Goal: Navigation & Orientation: Find specific page/section

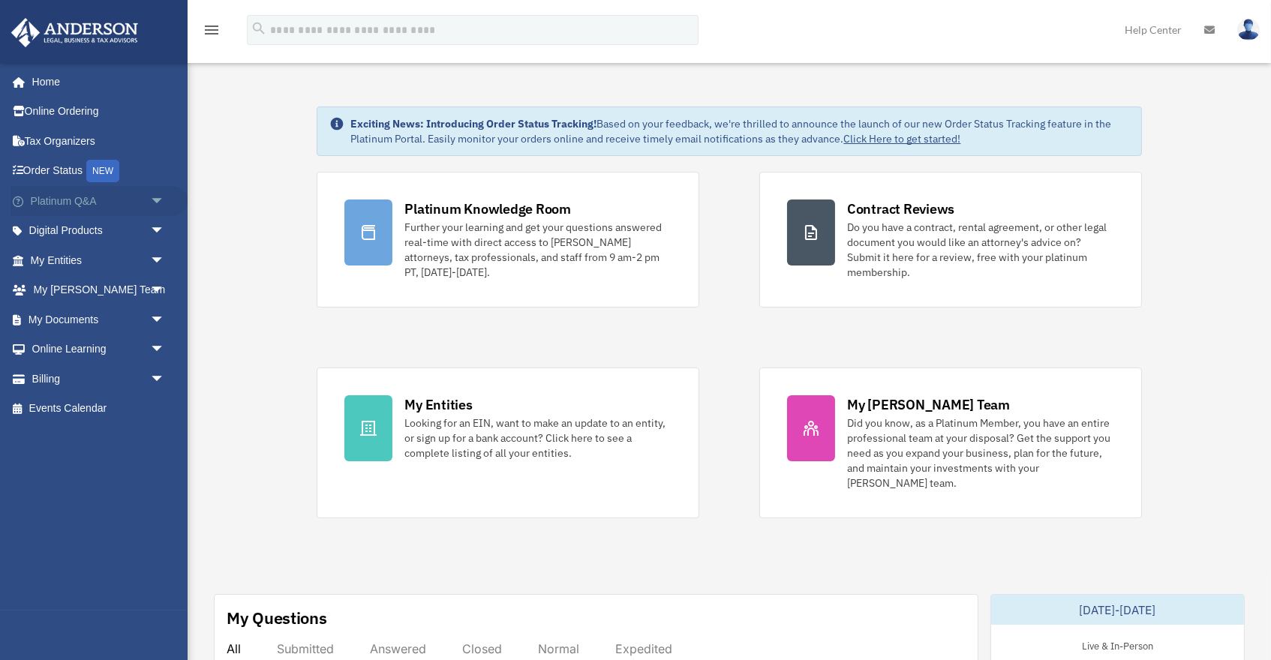
click at [96, 202] on link "Platinum Q&A arrow_drop_down" at bounding box center [99, 201] width 177 height 30
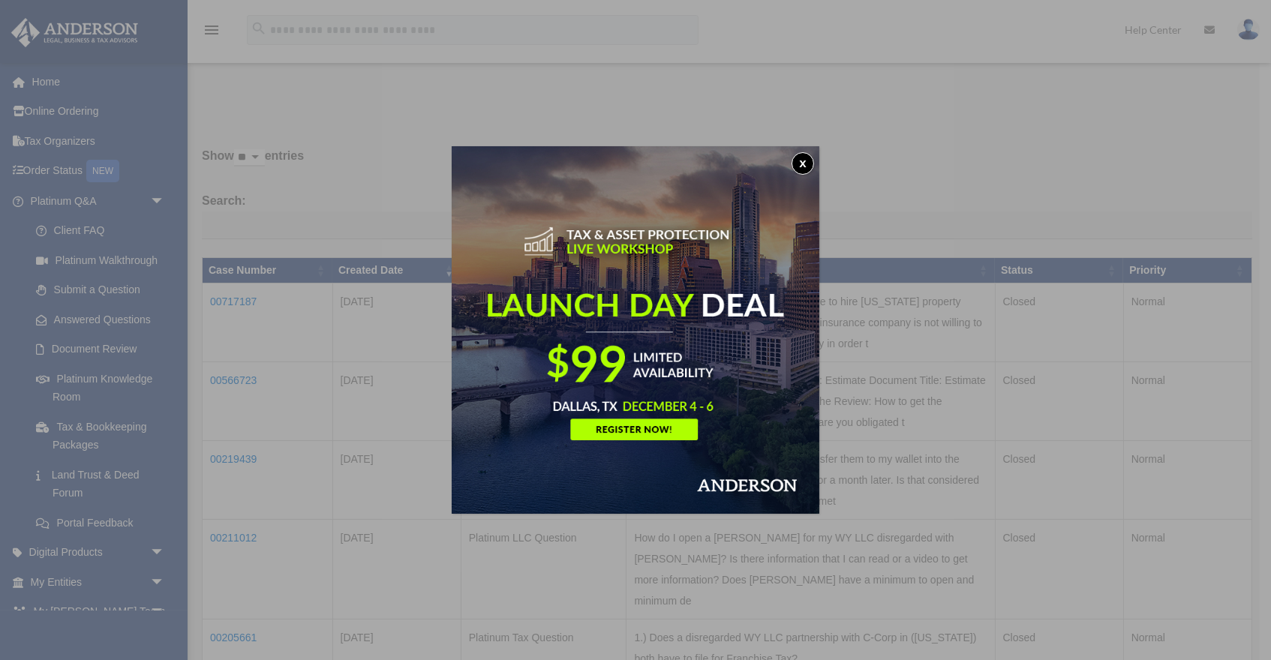
click at [801, 166] on button "x" at bounding box center [802, 163] width 23 height 23
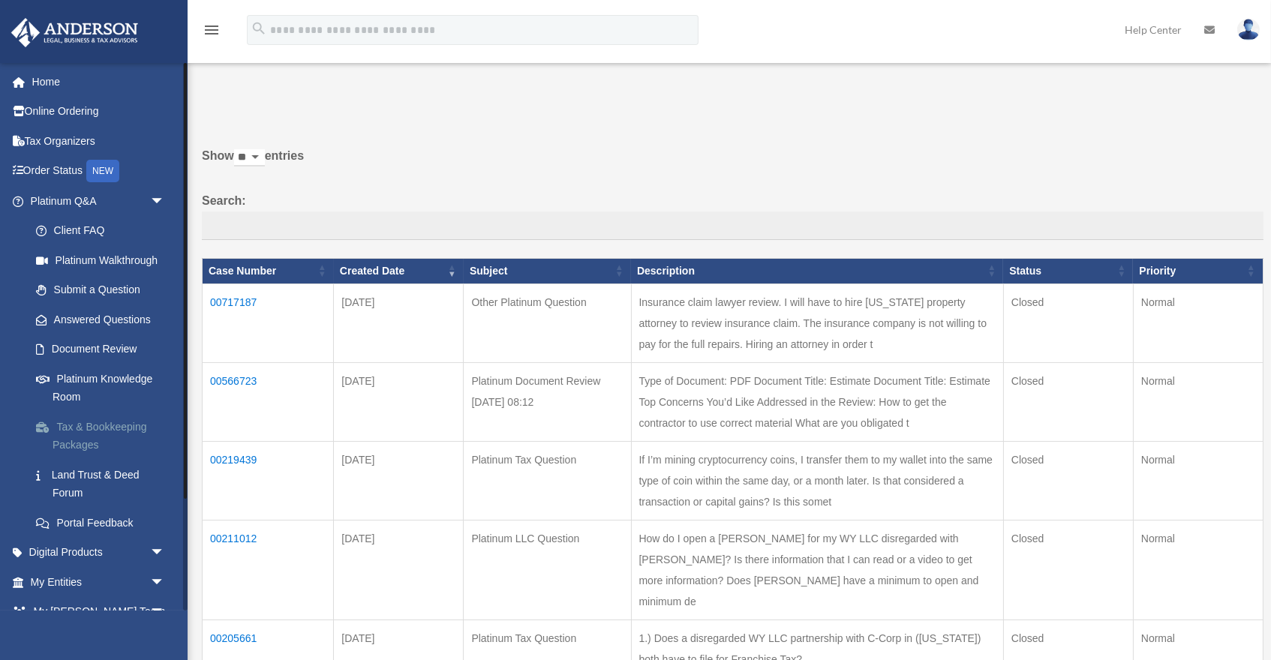
click at [91, 426] on link "Tax & Bookkeeping Packages" at bounding box center [104, 436] width 167 height 48
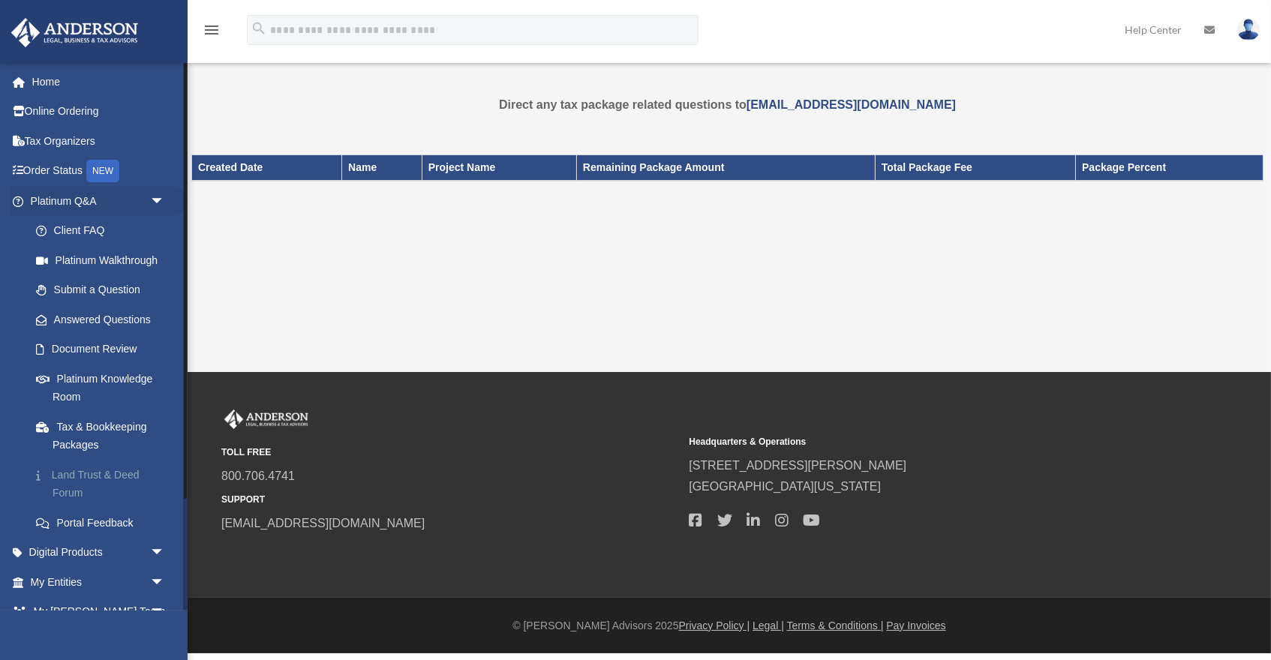
click at [86, 474] on link "Land Trust & Deed Forum" at bounding box center [104, 484] width 167 height 48
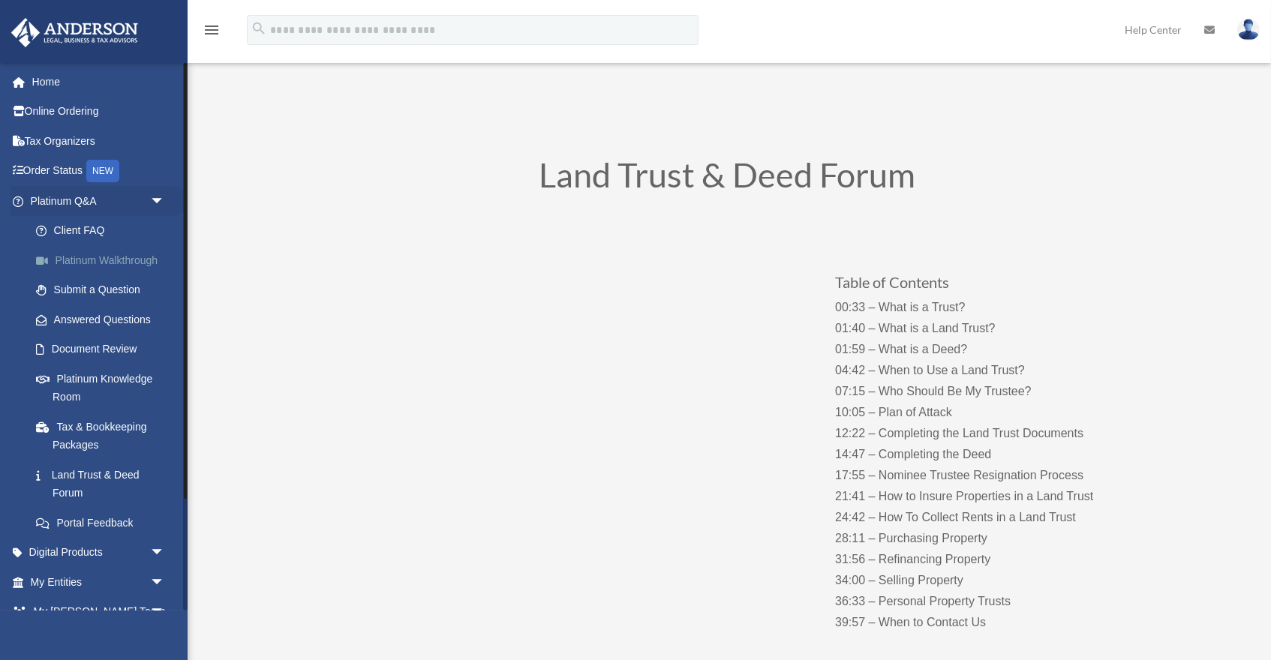
click at [73, 254] on link "Platinum Walkthrough" at bounding box center [104, 260] width 167 height 30
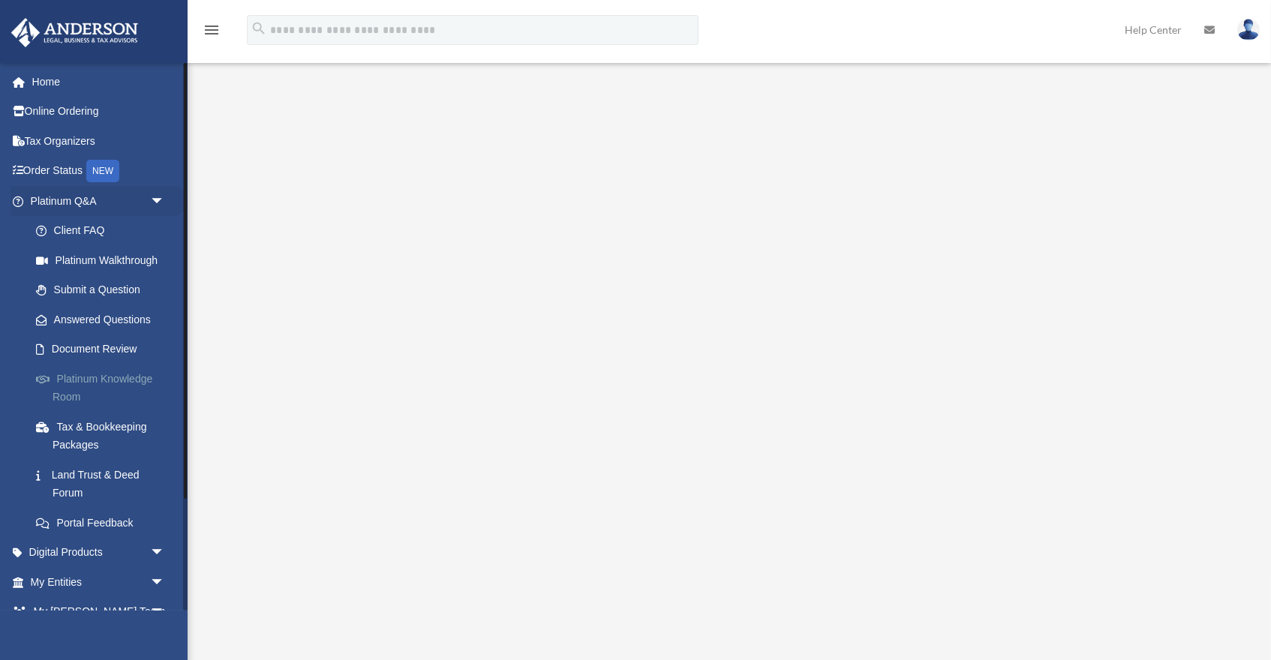
click at [89, 380] on link "Platinum Knowledge Room" at bounding box center [104, 388] width 167 height 48
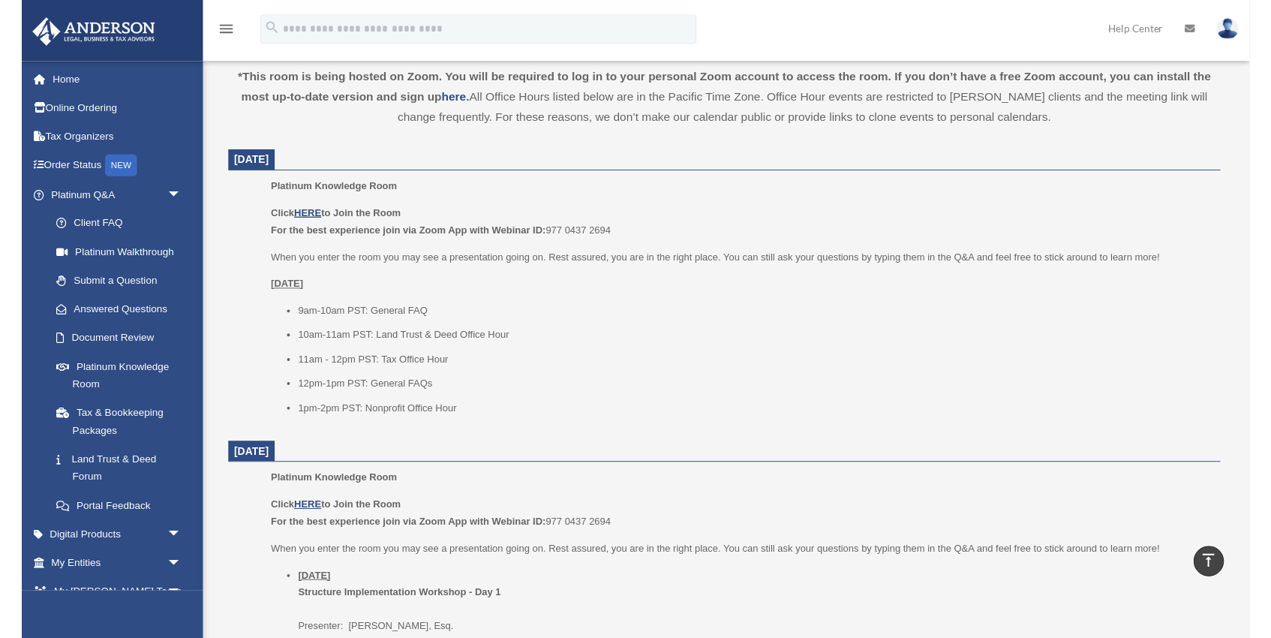
scroll to position [502, 0]
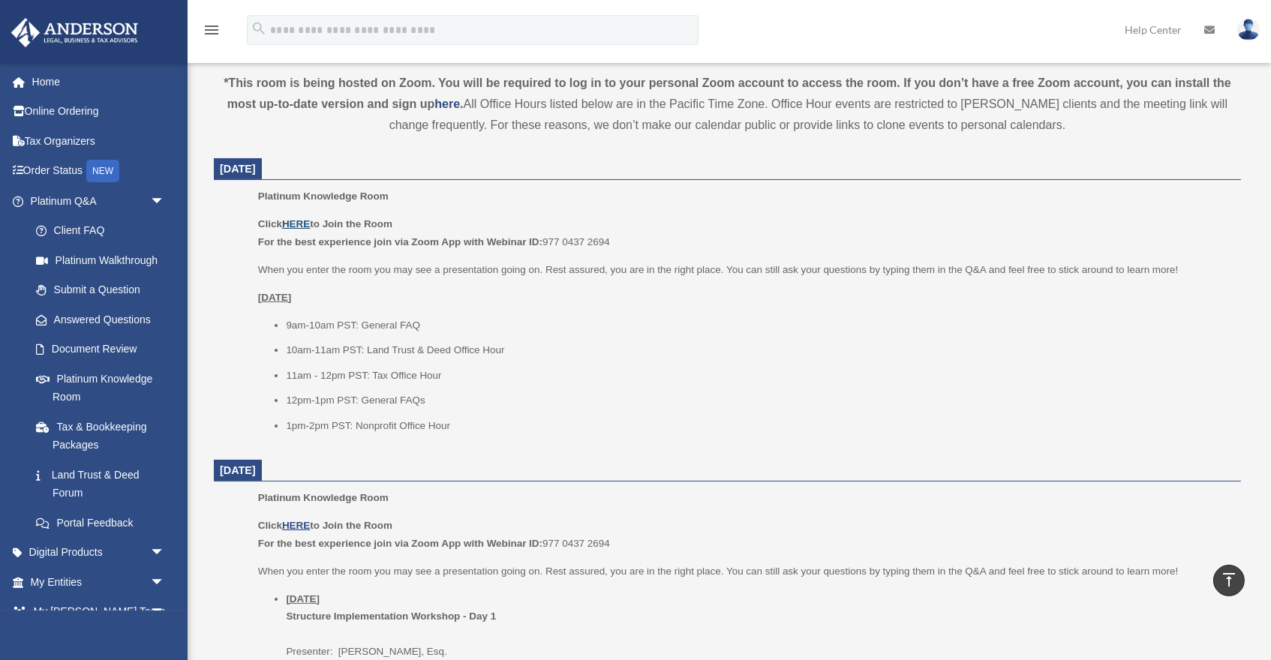
click at [302, 222] on u "HERE" at bounding box center [296, 223] width 28 height 11
